Goal: Information Seeking & Learning: Learn about a topic

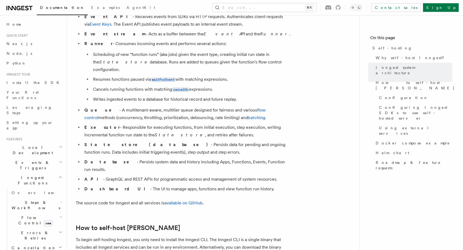
scroll to position [526, 0]
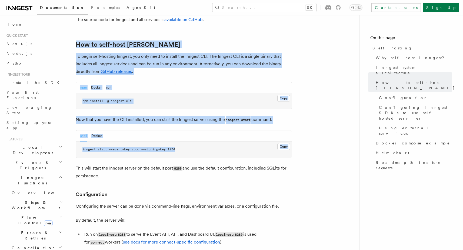
drag, startPoint x: 192, startPoint y: 135, endPoint x: 93, endPoint y: 4, distance: 164.6
click at [14, 85] on span "Install the SDK" at bounding box center [34, 82] width 56 height 5
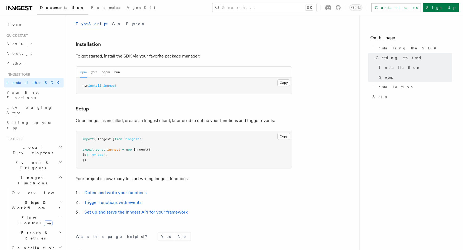
scroll to position [199, 0]
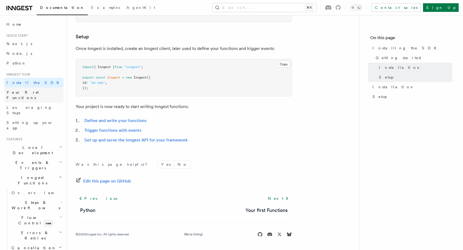
click at [17, 94] on span "Your first Functions" at bounding box center [22, 95] width 32 height 10
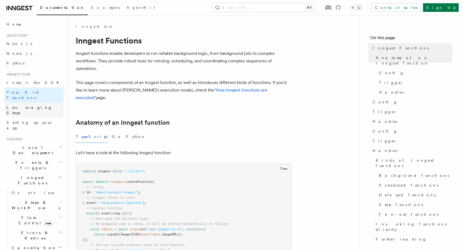
click at [20, 105] on span "Leveraging Steps" at bounding box center [29, 110] width 46 height 10
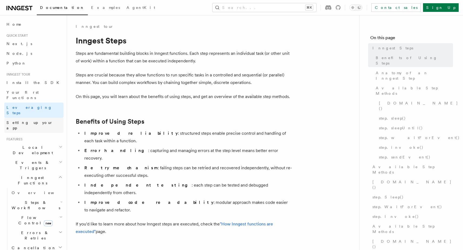
click at [22, 121] on span "Setting up your app" at bounding box center [29, 126] width 46 height 10
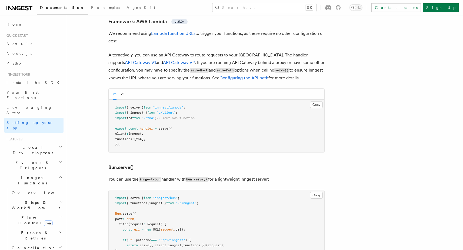
scroll to position [824, 0]
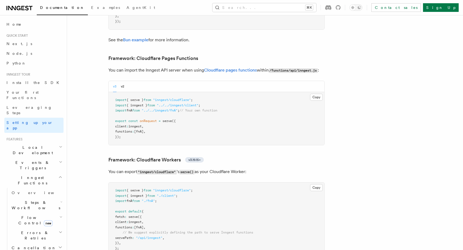
click at [45, 143] on h2 "Local Development" at bounding box center [33, 150] width 59 height 15
click at [21, 160] on span "Overview" at bounding box center [40, 162] width 56 height 5
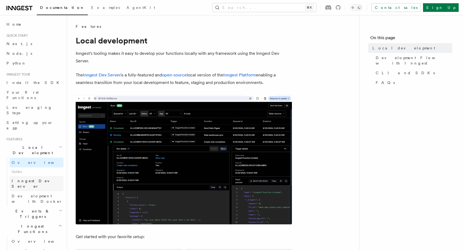
click at [32, 179] on span "Inngest Dev Server" at bounding box center [35, 184] width 46 height 10
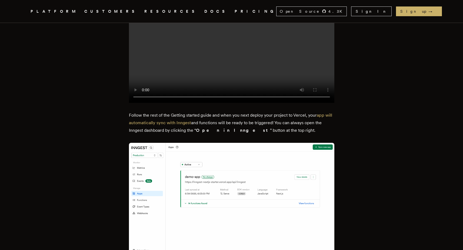
scroll to position [909, 0]
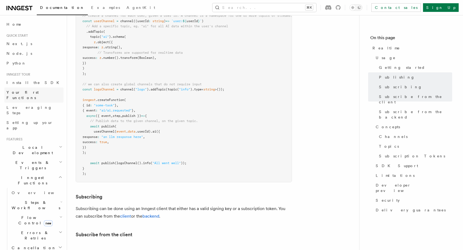
scroll to position [73, 0]
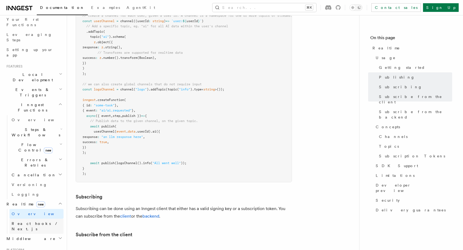
click at [34, 222] on span "React hooks / Next.js" at bounding box center [36, 227] width 48 height 10
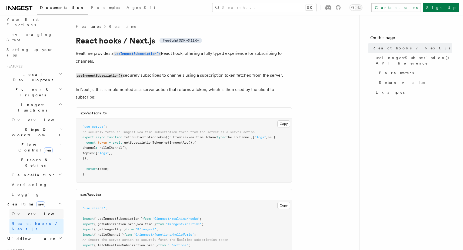
click at [32, 209] on link "Overview" at bounding box center [36, 214] width 54 height 10
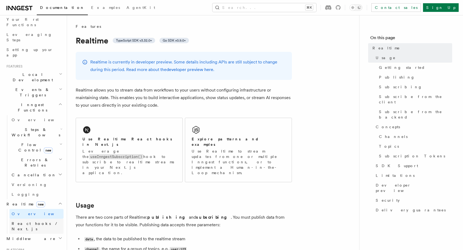
click at [41, 221] on span "React hooks / Next.js" at bounding box center [38, 226] width 52 height 11
